Goal: Check status

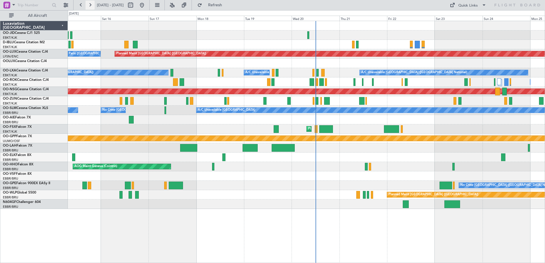
click at [91, 3] on button at bounding box center [90, 5] width 9 height 9
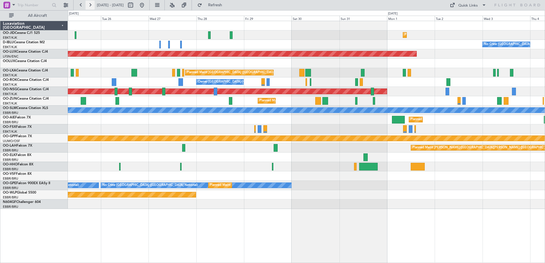
click at [92, 5] on button at bounding box center [90, 5] width 9 height 9
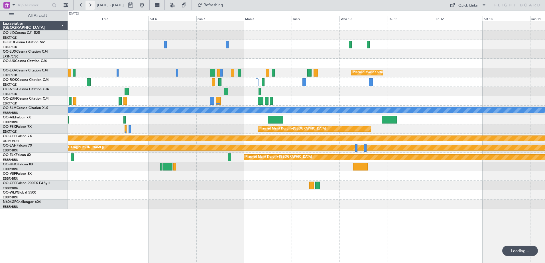
click at [92, 5] on button at bounding box center [90, 5] width 9 height 9
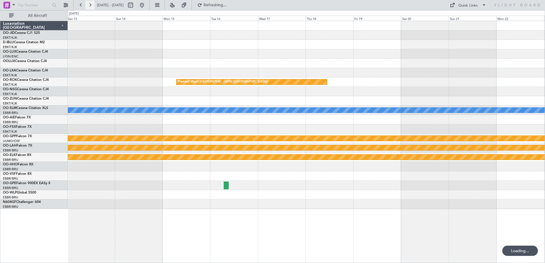
click at [92, 5] on button at bounding box center [90, 5] width 9 height 9
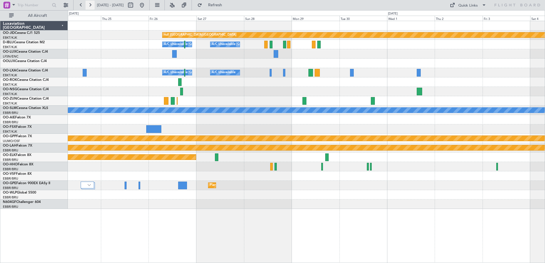
click at [92, 5] on button at bounding box center [90, 5] width 9 height 9
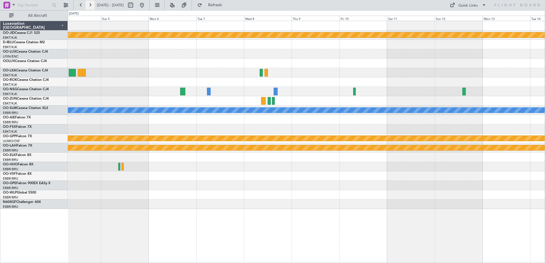
click at [93, 6] on button at bounding box center [90, 5] width 9 height 9
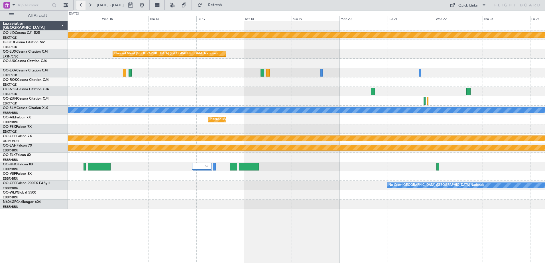
drag, startPoint x: 73, startPoint y: 4, endPoint x: 79, endPoint y: 4, distance: 6.0
click at [79, 4] on div "[DATE] - [DATE] Refresh Quick Links All Aircraft" at bounding box center [272, 5] width 545 height 10
click at [79, 4] on button at bounding box center [80, 5] width 9 height 9
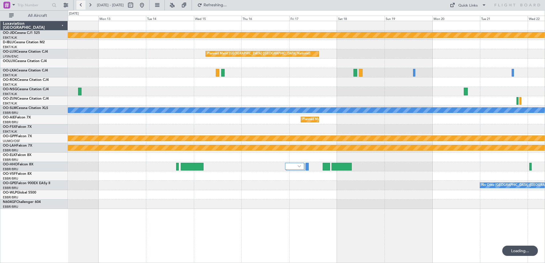
click at [79, 4] on button at bounding box center [80, 5] width 9 height 9
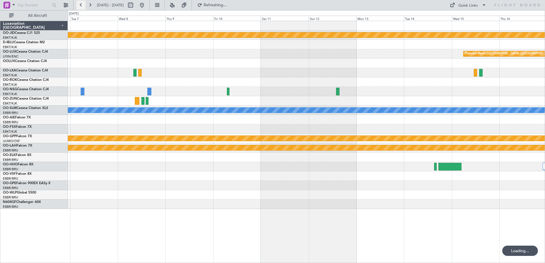
click at [79, 4] on button at bounding box center [80, 5] width 9 height 9
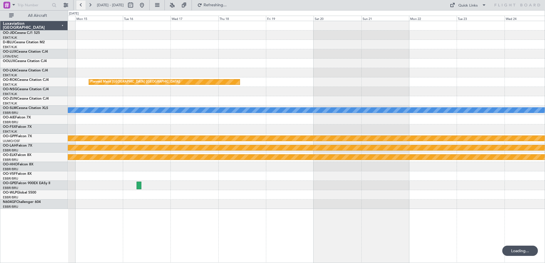
click at [79, 4] on button at bounding box center [80, 5] width 9 height 9
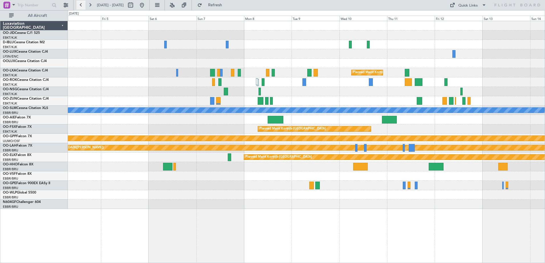
click at [79, 4] on button at bounding box center [80, 5] width 9 height 9
